Goal: Find specific page/section: Find specific page/section

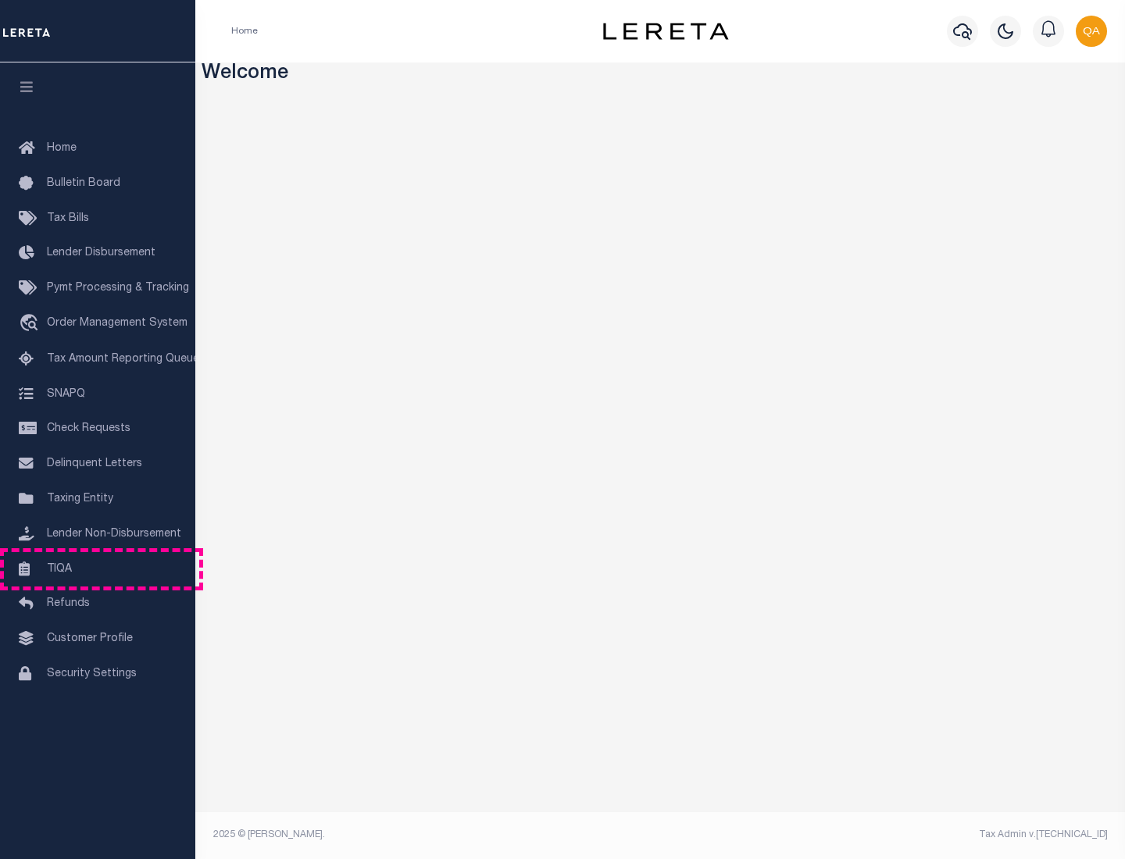
click at [98, 569] on link "TIQA" at bounding box center [97, 569] width 195 height 35
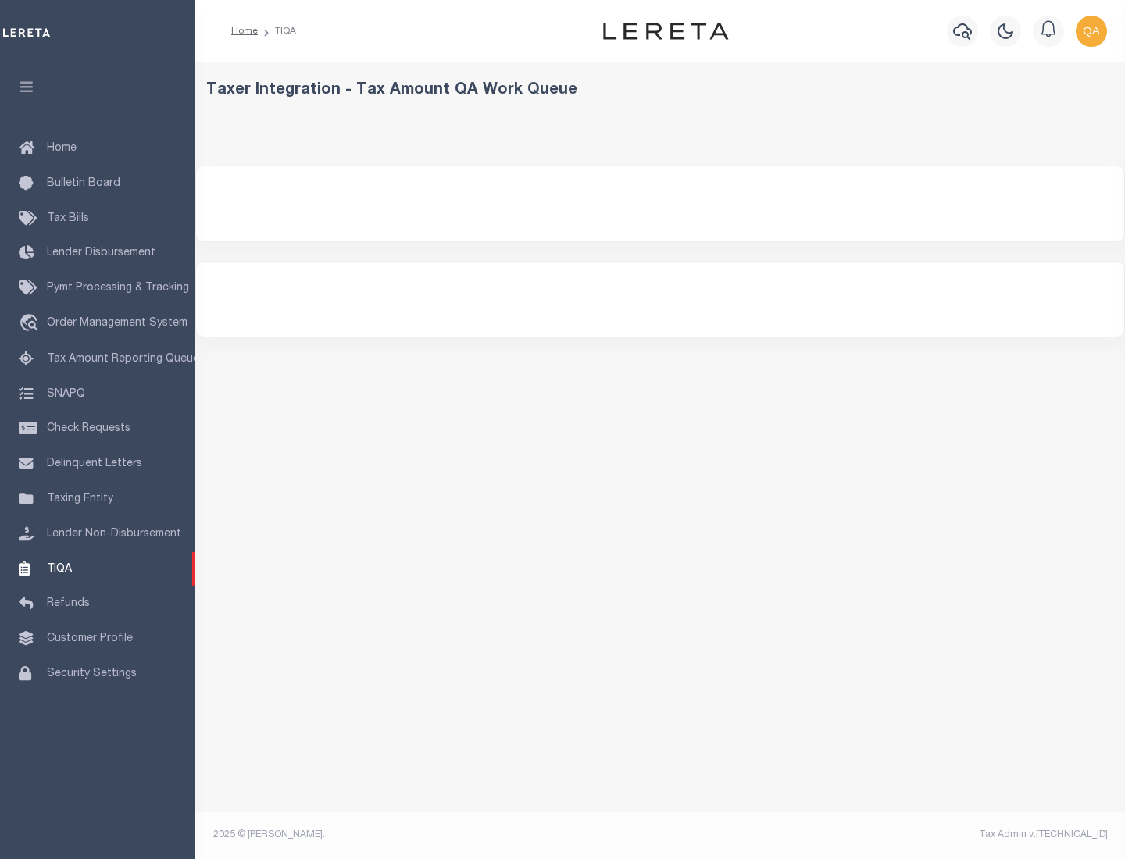
select select "200"
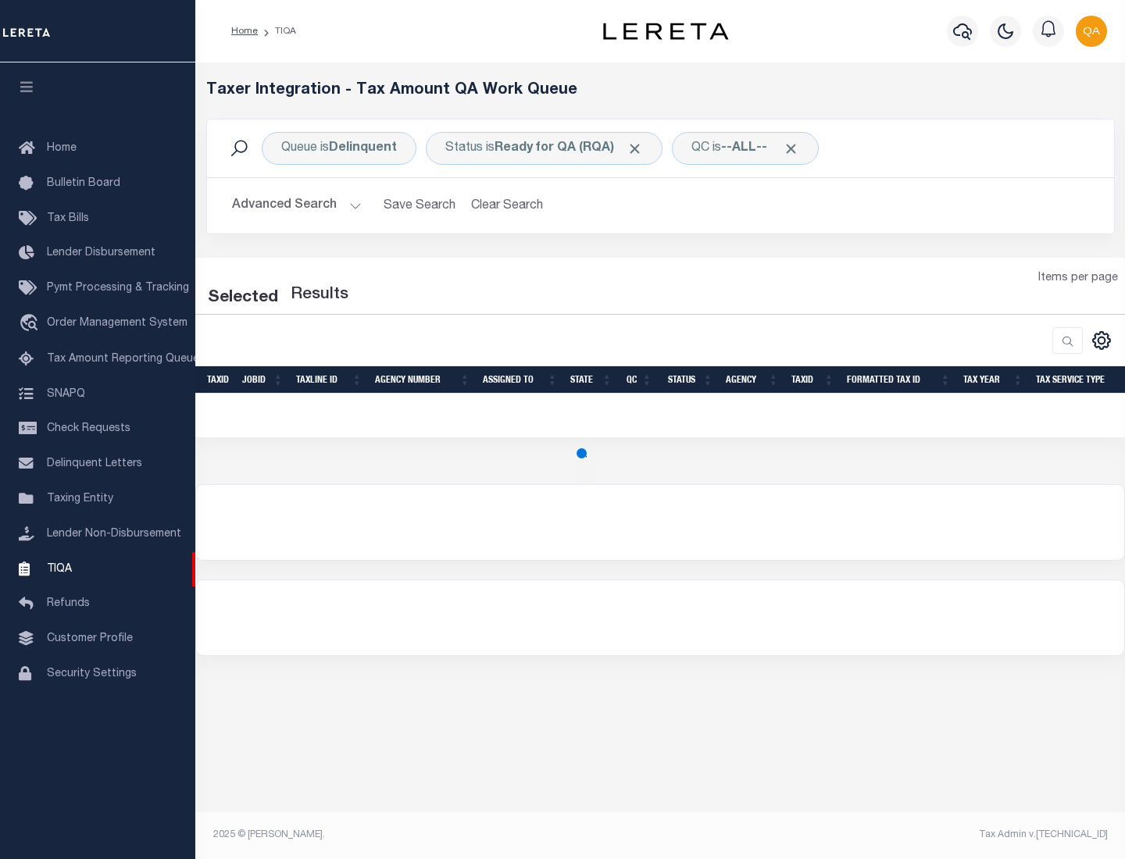
select select "200"
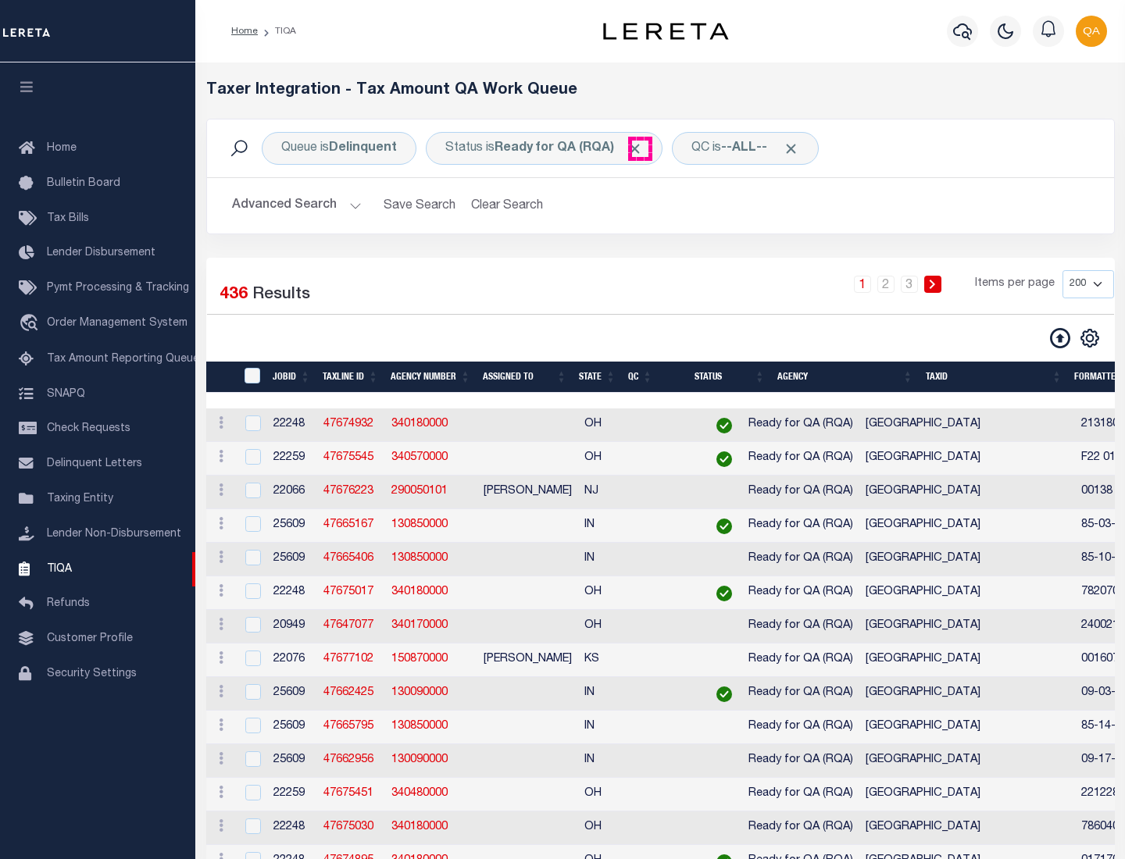
click at [640, 148] on span "Click to Remove" at bounding box center [635, 149] width 16 height 16
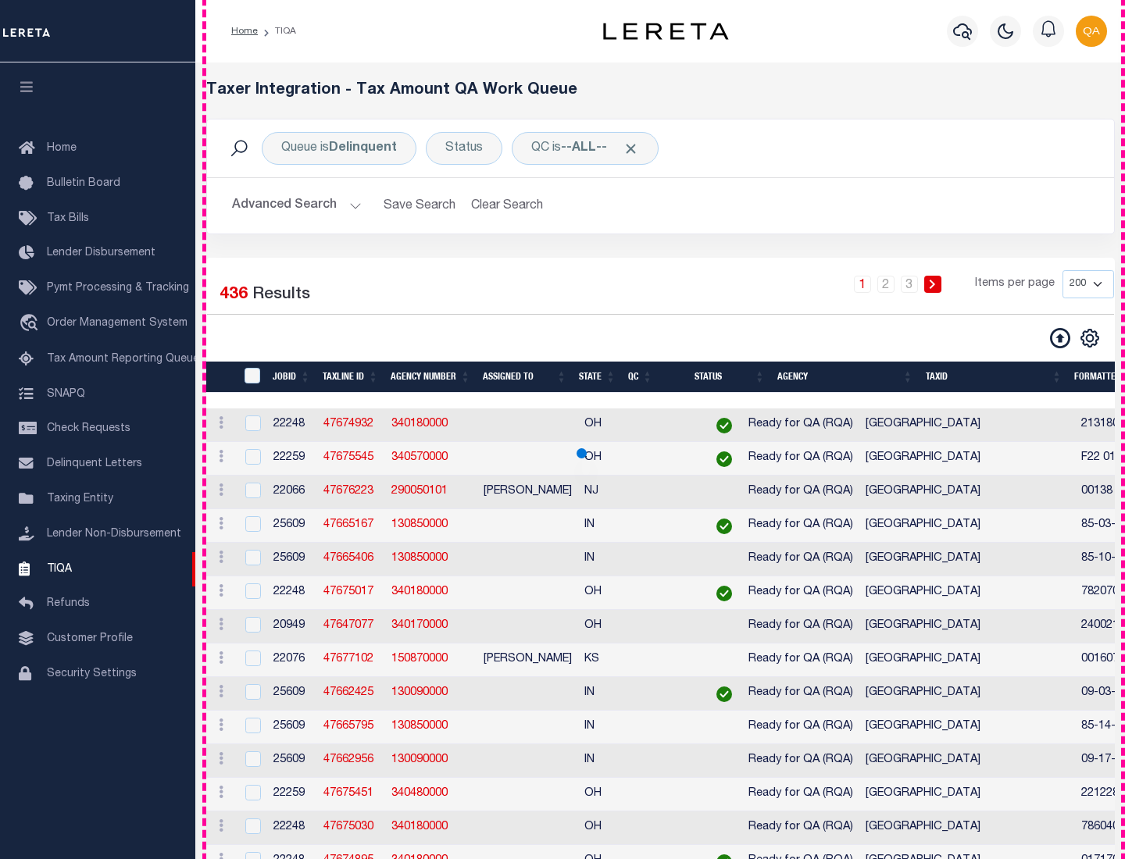
scroll to position [3338, 0]
